Goal: Find specific page/section: Find specific page/section

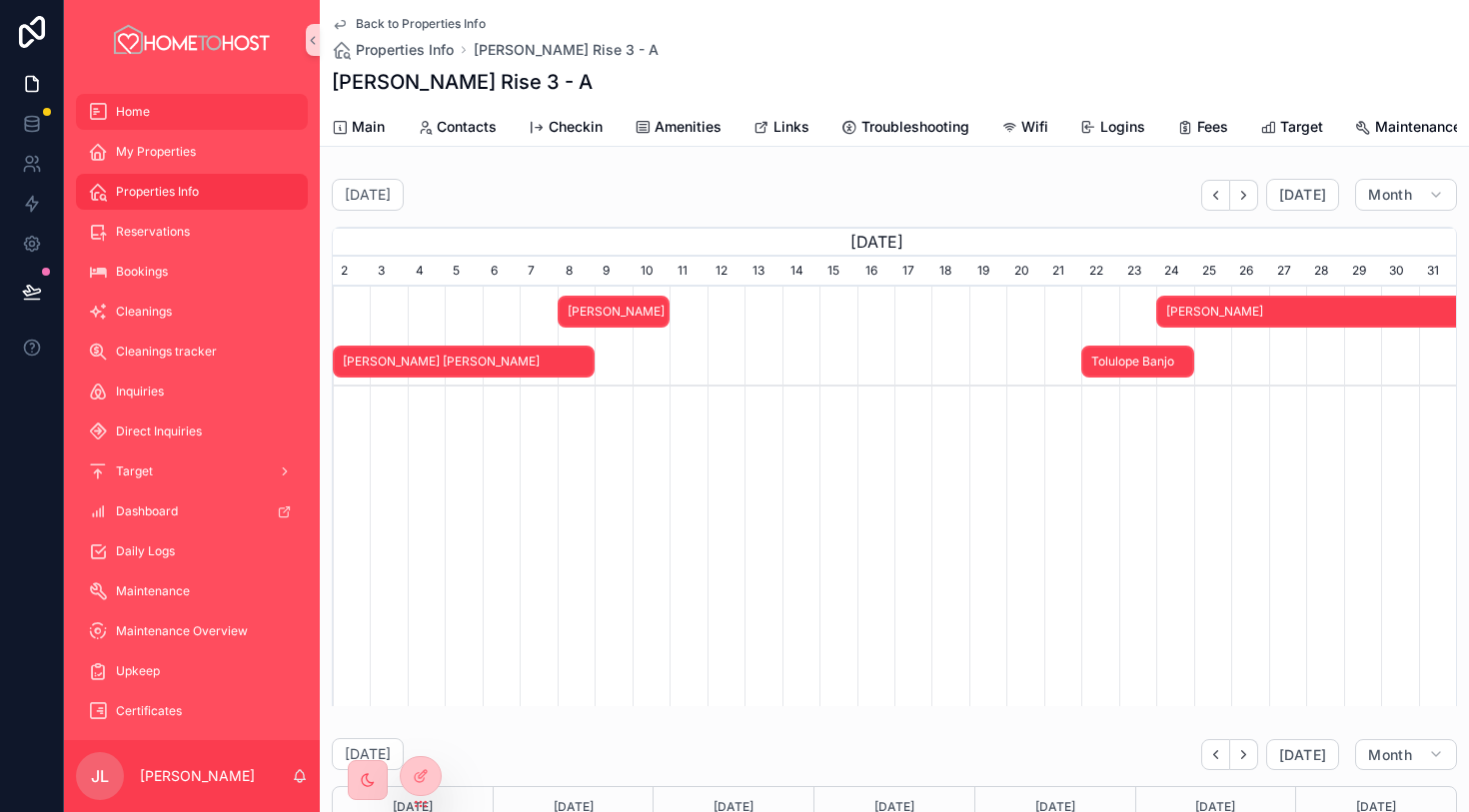
scroll to position [0, 1123]
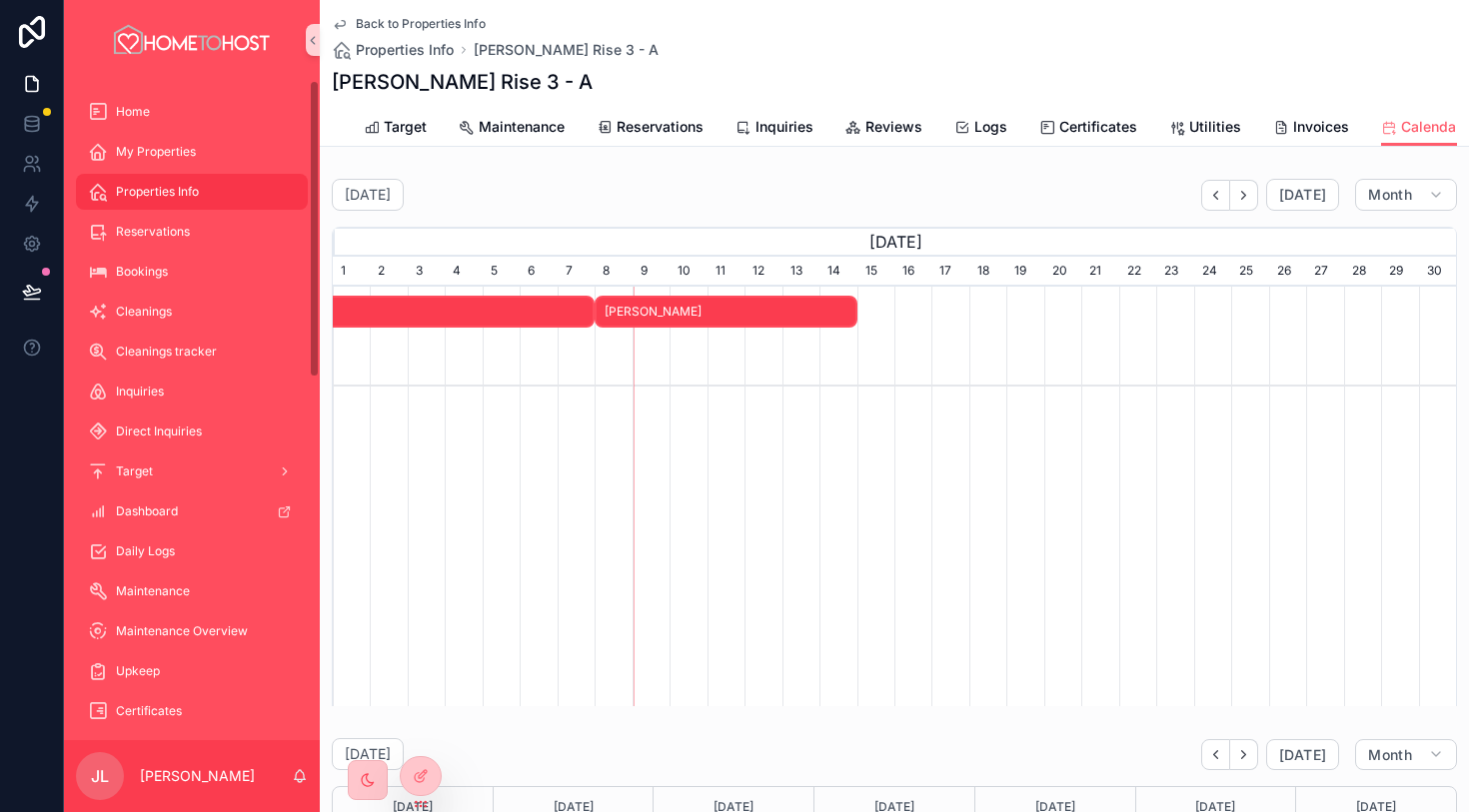
click at [418, 24] on span "Back to Properties Info" at bounding box center [421, 24] width 130 height 16
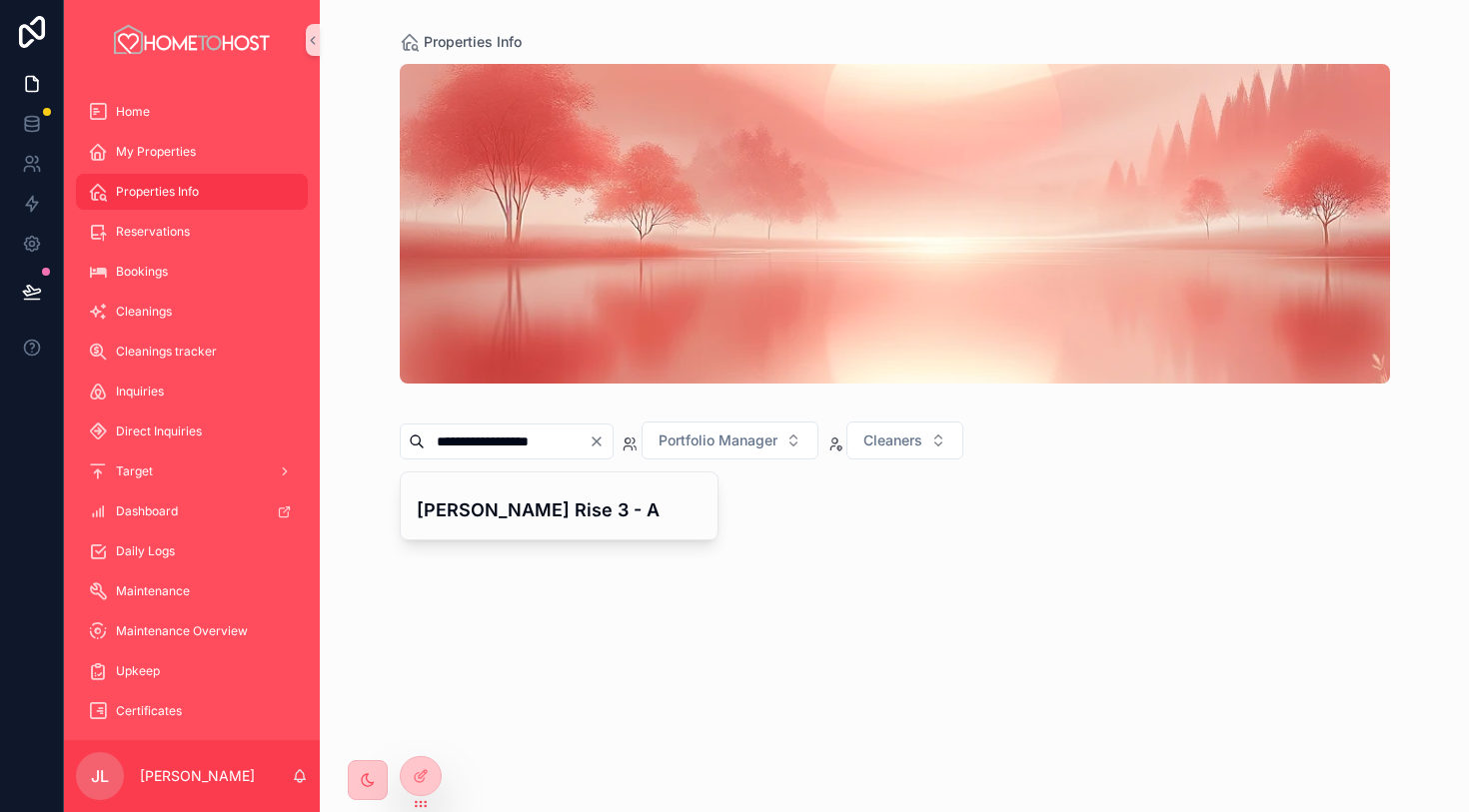
click at [605, 441] on icon "Clear" at bounding box center [597, 441] width 16 height 16
click at [553, 441] on input "text" at bounding box center [507, 441] width 164 height 28
type input "**********"
click at [561, 507] on h4 "[PERSON_NAME] 65 - B3" at bounding box center [560, 509] width 286 height 27
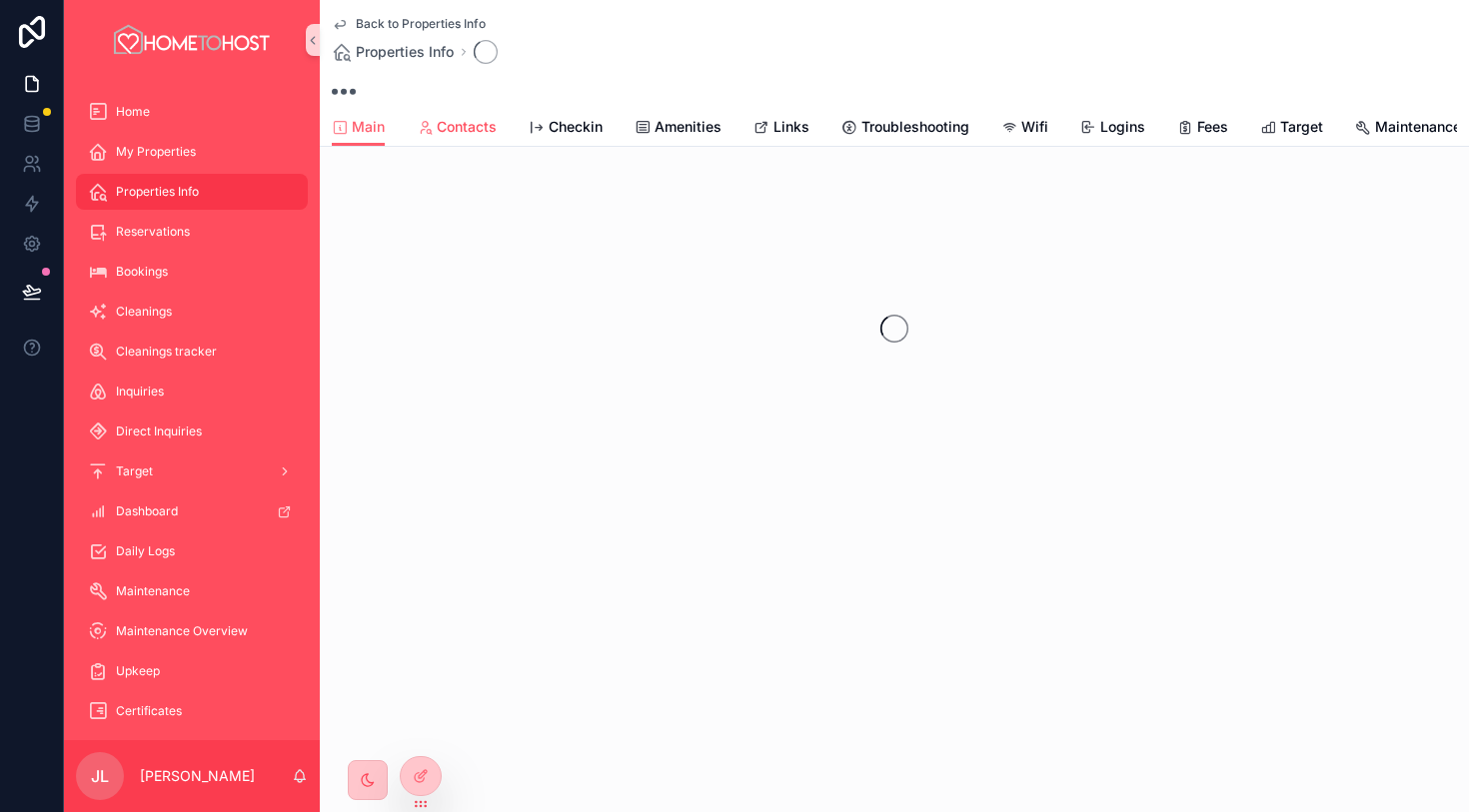
click at [480, 127] on span "Contacts" at bounding box center [467, 127] width 60 height 20
